Goal: Communication & Community: Answer question/provide support

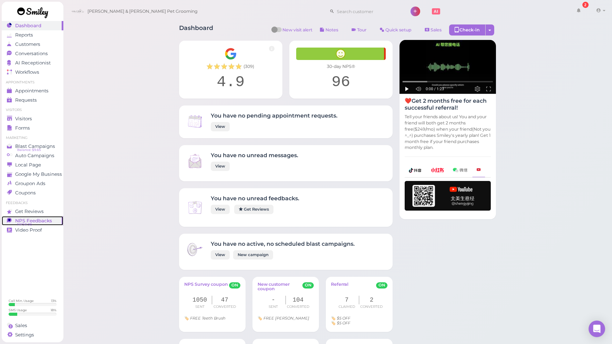
click at [33, 223] on span "NPS Feedbacks" at bounding box center [33, 221] width 37 height 6
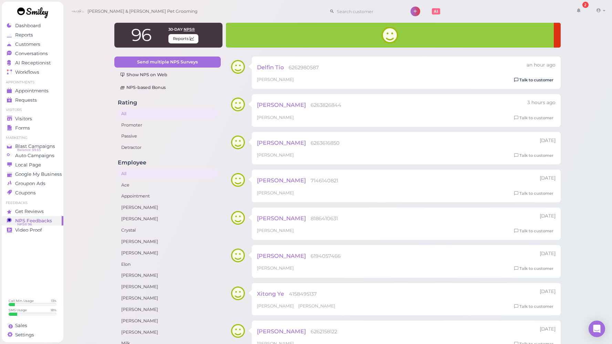
click at [532, 82] on link "Talk to customer" at bounding box center [533, 79] width 43 height 7
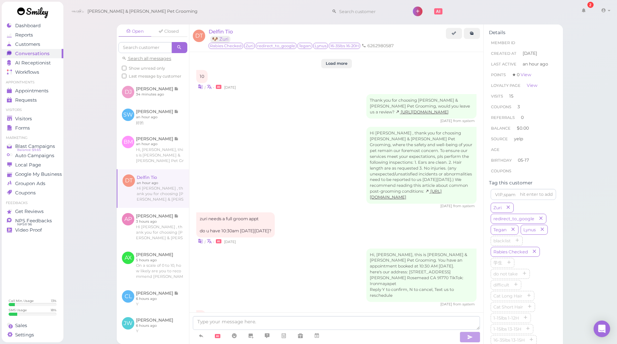
scroll to position [955, 0]
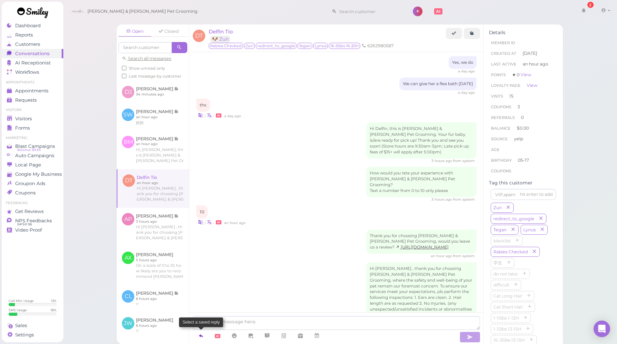
click at [203, 333] on icon at bounding box center [201, 335] width 6 height 7
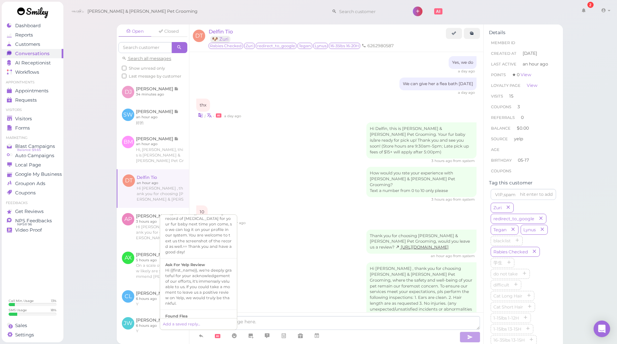
scroll to position [256, 0]
click at [207, 286] on div "Hi {{first_name}}, we're deeply grateful for your acknowledgement of our effort…" at bounding box center [198, 286] width 66 height 39
type textarea "Hi {{first_name}}, we're deeply grateful for your acknowledgement of our effort…"
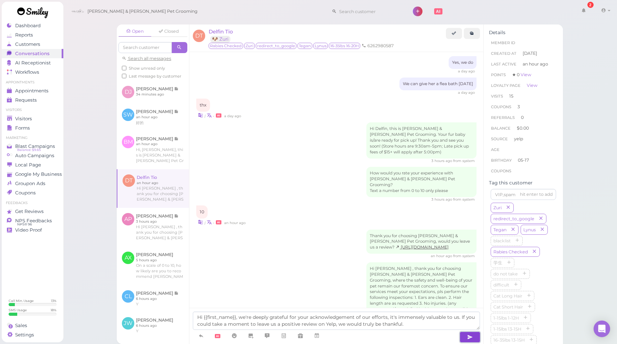
click at [466, 338] on button "button" at bounding box center [470, 336] width 21 height 11
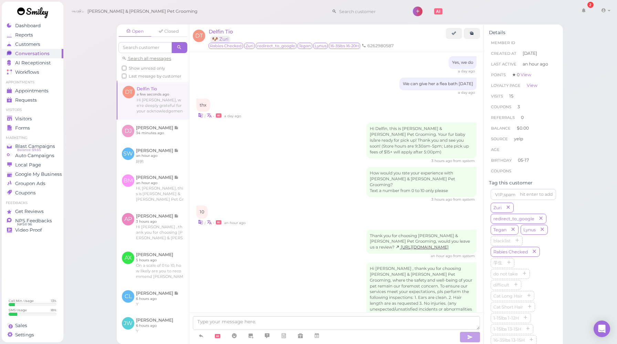
scroll to position [994, 0]
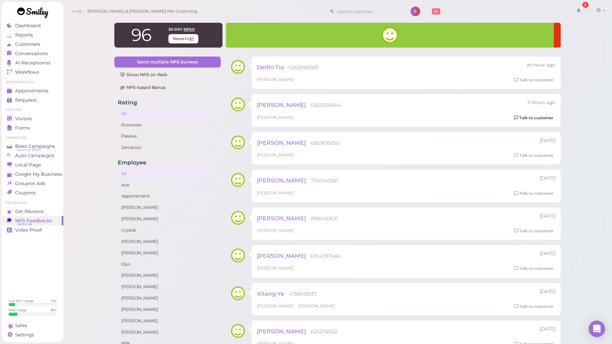
click at [526, 116] on link "Talk to customer" at bounding box center [533, 117] width 43 height 7
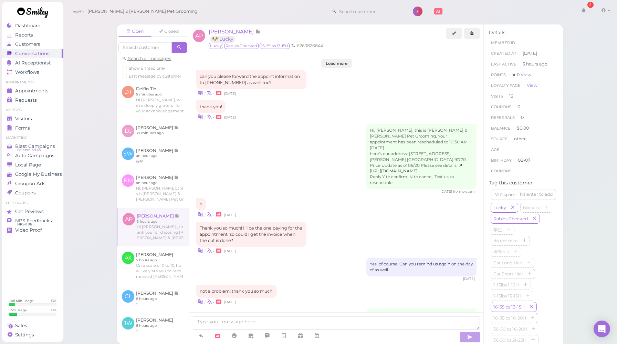
scroll to position [900, 0]
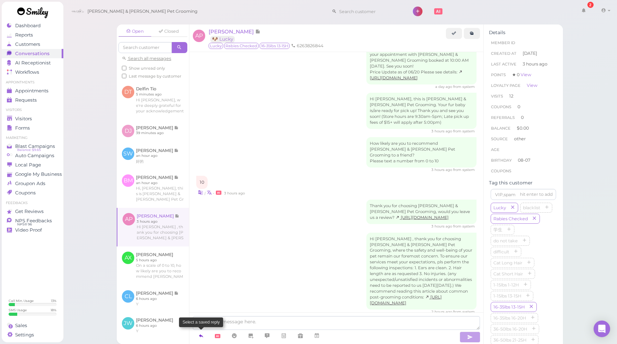
click at [205, 335] on link at bounding box center [201, 336] width 17 height 12
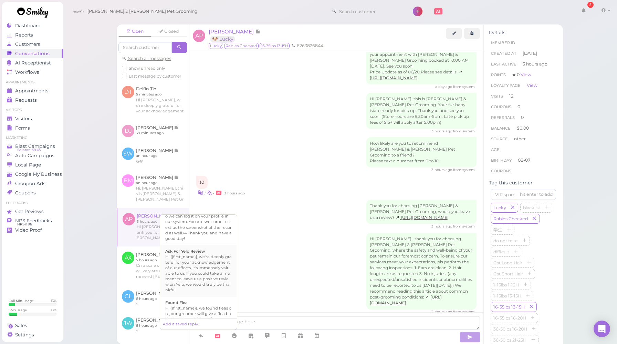
scroll to position [270, 0]
click at [206, 262] on div "Hi {{first_name}}, we're deeply grateful for your acknowledgement of our effort…" at bounding box center [198, 272] width 66 height 39
type textarea "Hi {{first_name}}, we're deeply grateful for your acknowledgement of our effort…"
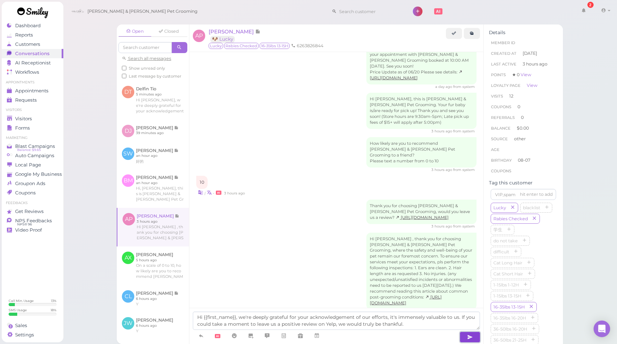
click at [467, 338] on icon "button" at bounding box center [470, 336] width 6 height 7
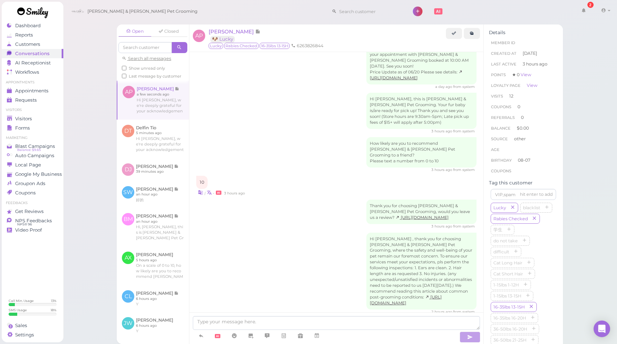
scroll to position [940, 0]
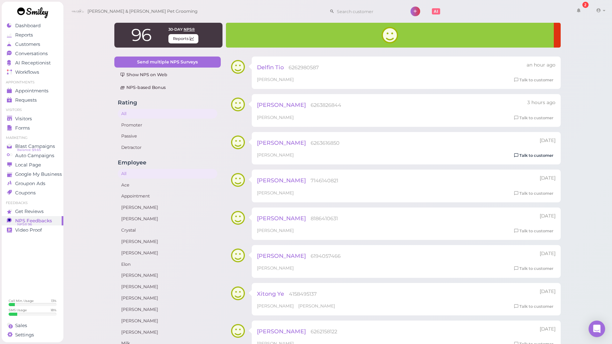
click at [541, 156] on link "Talk to customer" at bounding box center [533, 155] width 43 height 7
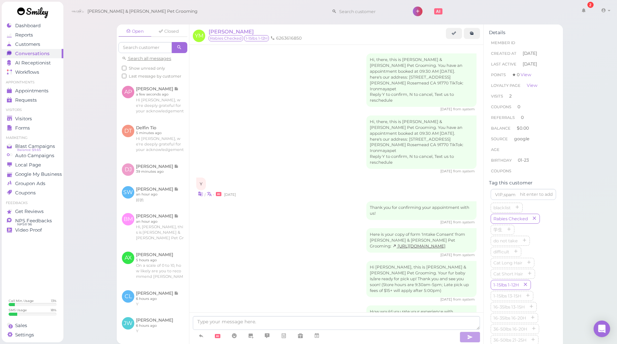
scroll to position [715, 0]
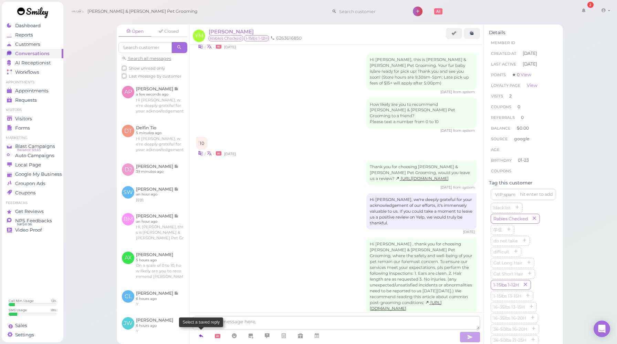
click at [204, 338] on link at bounding box center [201, 336] width 17 height 12
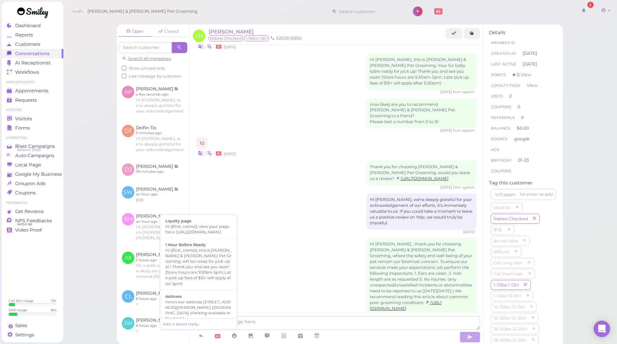
click at [300, 193] on div "Hi [PERSON_NAME], we're deeply grateful for your acknowledgement of our efforts…" at bounding box center [336, 213] width 280 height 41
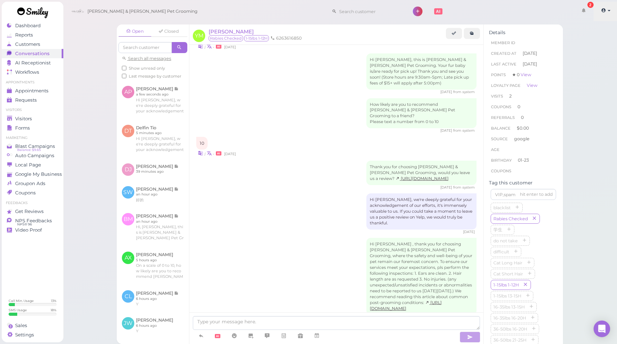
click at [606, 15] on link at bounding box center [606, 11] width 24 height 19
click at [580, 52] on link "Logout" at bounding box center [590, 52] width 56 height 8
